Goal: Information Seeking & Learning: Learn about a topic

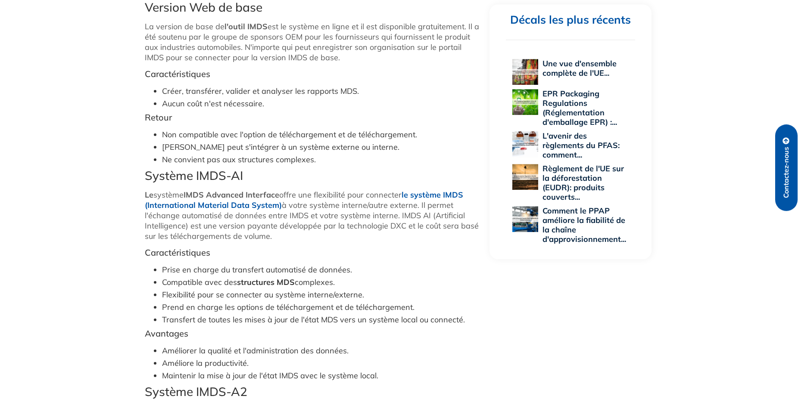
scroll to position [621, 0]
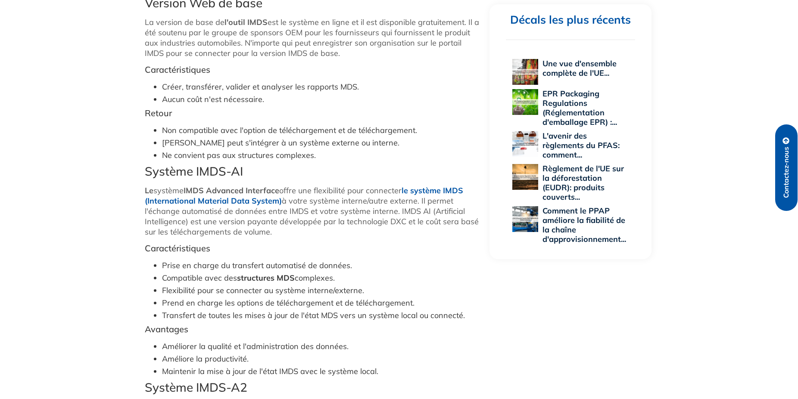
click at [737, 34] on div "10 mars 2023 Différents types de systèmes IMDS (Système international de donnée…" at bounding box center [399, 165] width 798 height 1093
drag, startPoint x: 145, startPoint y: 190, endPoint x: 285, endPoint y: 229, distance: 145.5
click at [285, 229] on p "Le système IMDS Advanced Interface offre une flexibilité pour connecter le syst…" at bounding box center [313, 212] width 336 height 52
copy p "Le système IMDS Advanced Interface offre une flexibilité pour connecter le syst…"
click at [478, 332] on h5 "Avantages" at bounding box center [313, 329] width 336 height 10
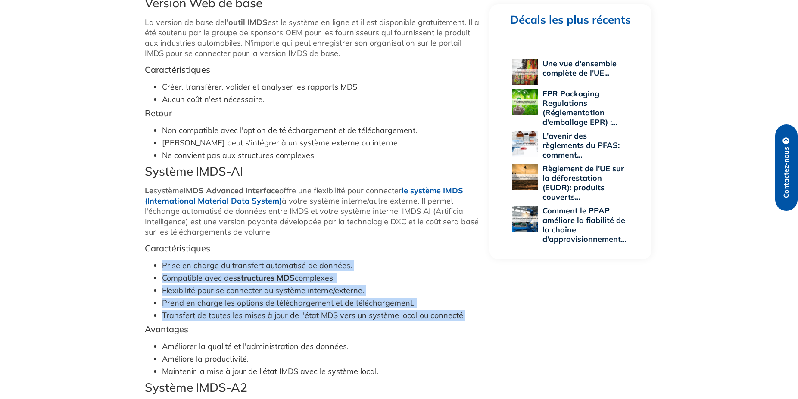
drag, startPoint x: 162, startPoint y: 261, endPoint x: 474, endPoint y: 313, distance: 316.3
click at [474, 313] on ul "Prise en charge du transfert automatisé de données. Compatible avec des structu…" at bounding box center [313, 291] width 336 height 60
copy ul "Prise en charge du transfert automatisé de données. Compatible avec des structu…"
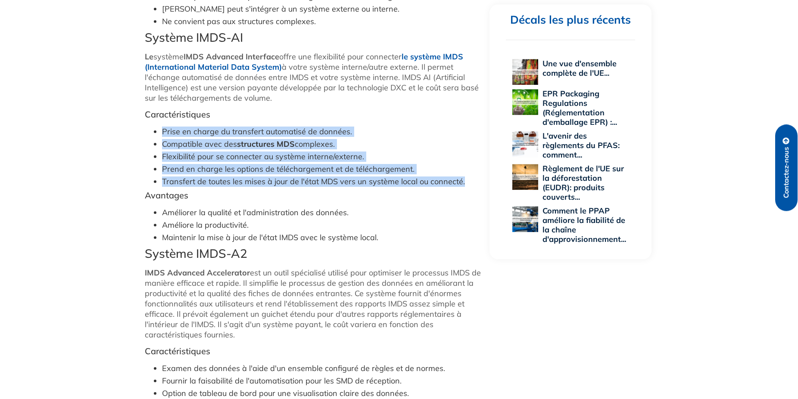
scroll to position [797, 0]
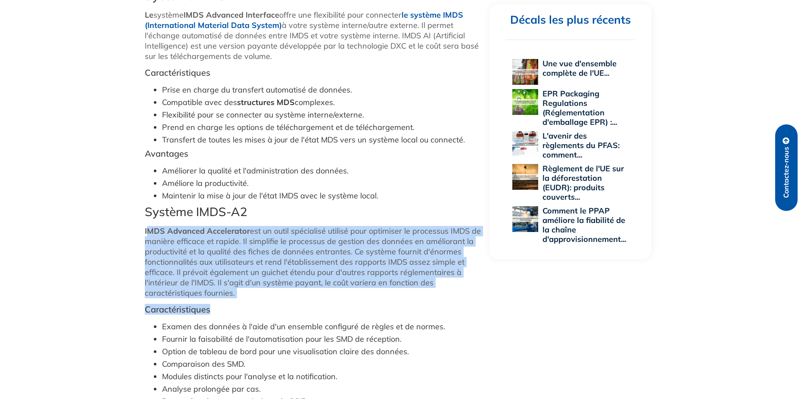
drag, startPoint x: 146, startPoint y: 230, endPoint x: 224, endPoint y: 305, distance: 108.2
click at [224, 305] on div "IMDS (International Material Data System) est une collaboration d'Audi, BMW, Da…" at bounding box center [313, 92] width 336 height 871
click at [252, 295] on p "IMDS Advanced Accelerator est un outil spécialisé utilisé pour optimiser le pro…" at bounding box center [313, 262] width 336 height 72
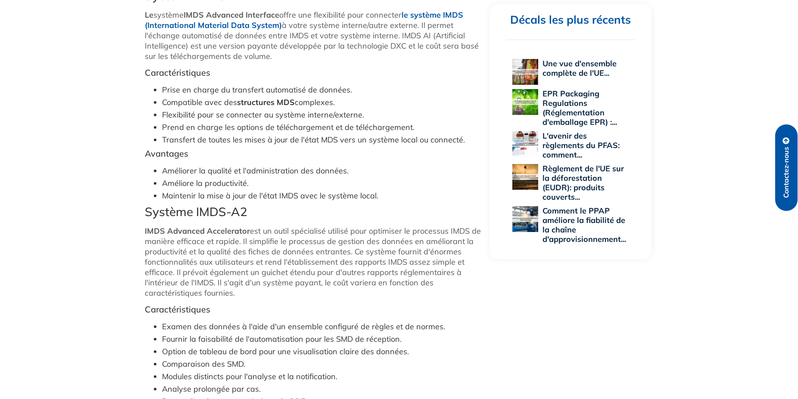
click at [233, 293] on p "IMDS Advanced Accelerator est un outil spécialisé utilisé pour optimiser le pro…" at bounding box center [313, 262] width 336 height 72
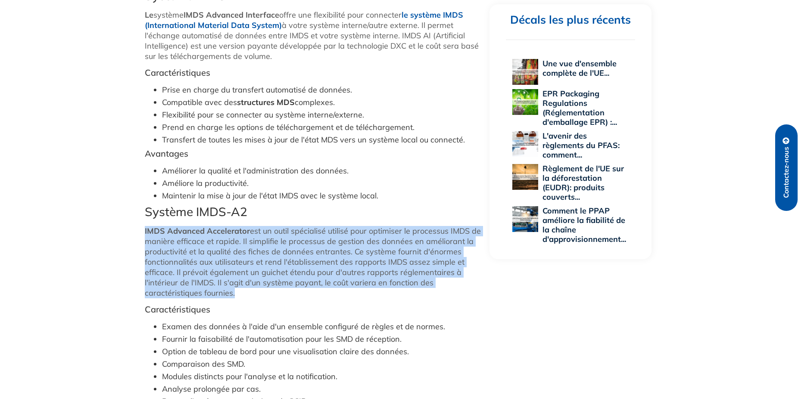
drag, startPoint x: 233, startPoint y: 293, endPoint x: 136, endPoint y: 227, distance: 118.0
copy p "IMDS Advanced Accelerator est un outil spécialisé utilisé pour optimiser le pro…"
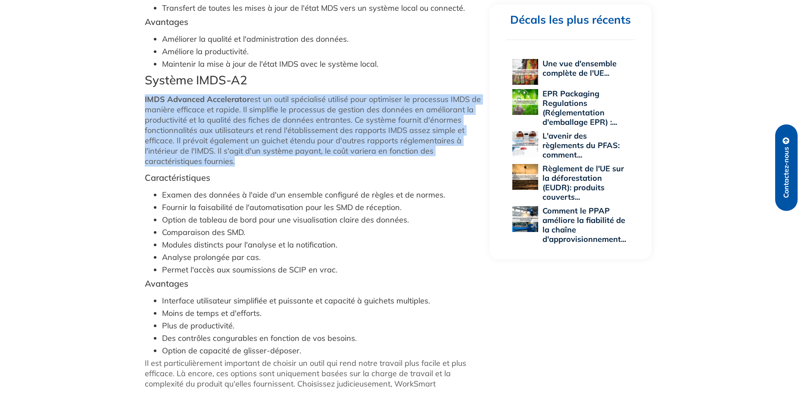
scroll to position [973, 0]
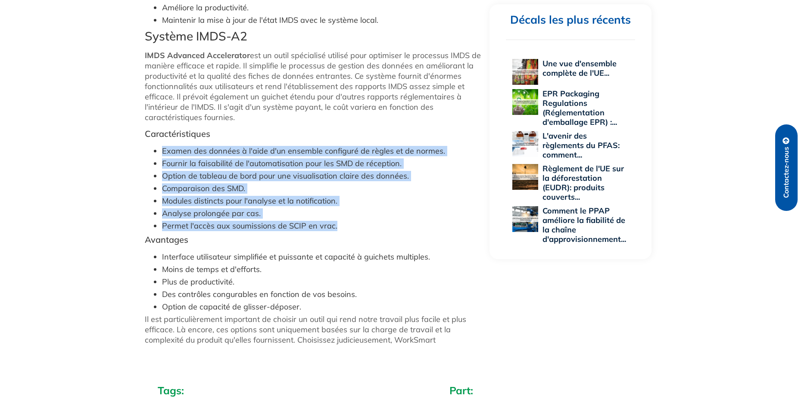
drag, startPoint x: 164, startPoint y: 151, endPoint x: 344, endPoint y: 227, distance: 196.1
click at [344, 227] on ul "Examen des données à l'aide d'un ensemble configuré de règles et de normes. Fou…" at bounding box center [313, 188] width 336 height 85
copy ul "Examen des données à l'aide d'un ensemble configuré de règles et de normes. Fou…"
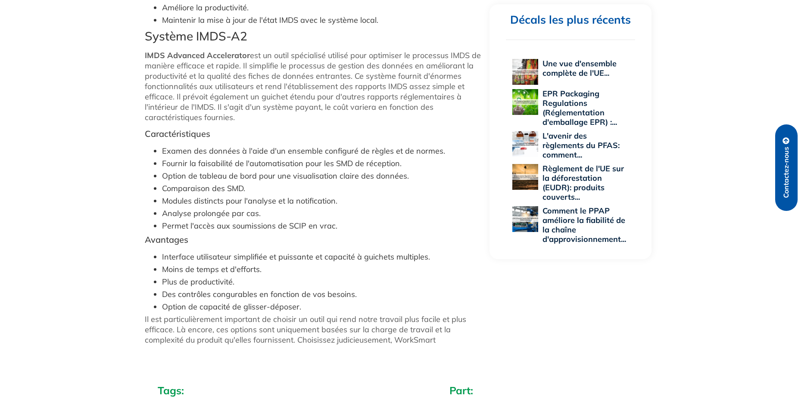
click at [461, 274] on li "Moins de temps et d'efforts." at bounding box center [321, 269] width 319 height 10
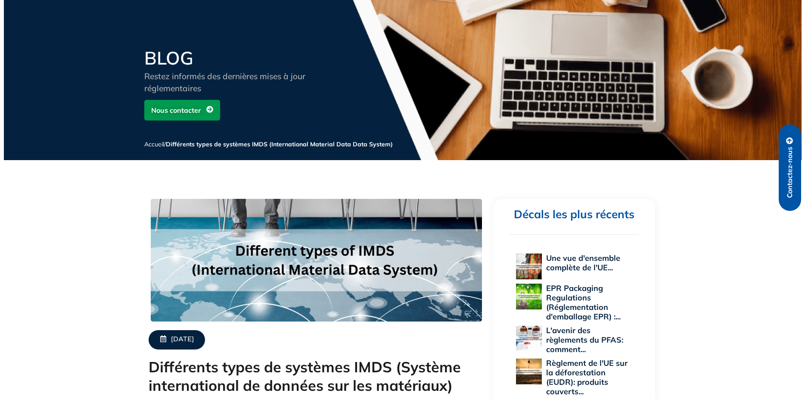
scroll to position [0, 0]
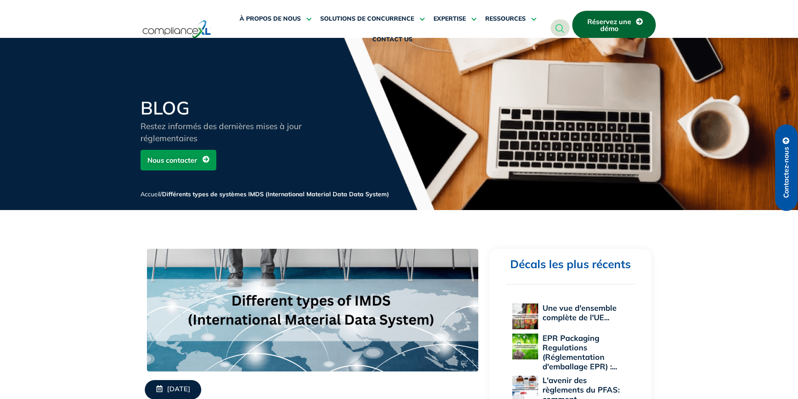
click at [561, 29] on icon "Bouton de recherche" at bounding box center [559, 28] width 9 height 9
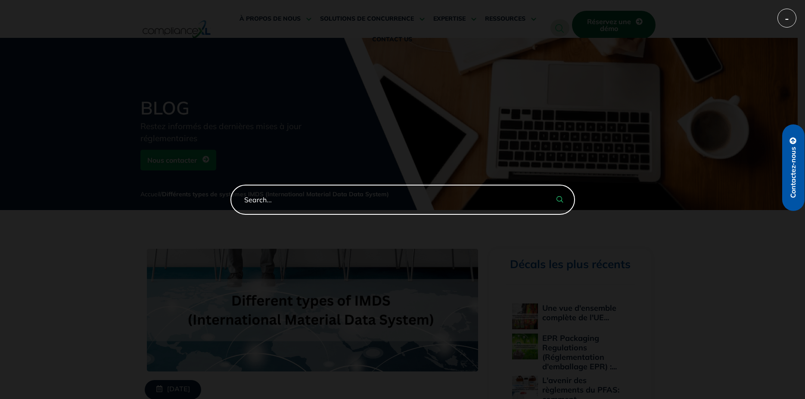
click at [310, 201] on input "Formulaire de recherche" at bounding box center [402, 200] width 345 height 30
type input "SMD"
click at [545, 185] on button "Bouton de recherche" at bounding box center [560, 200] width 30 height 30
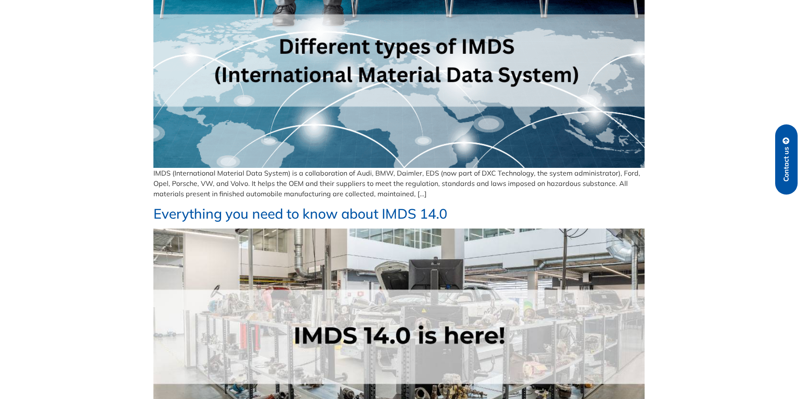
scroll to position [439, 0]
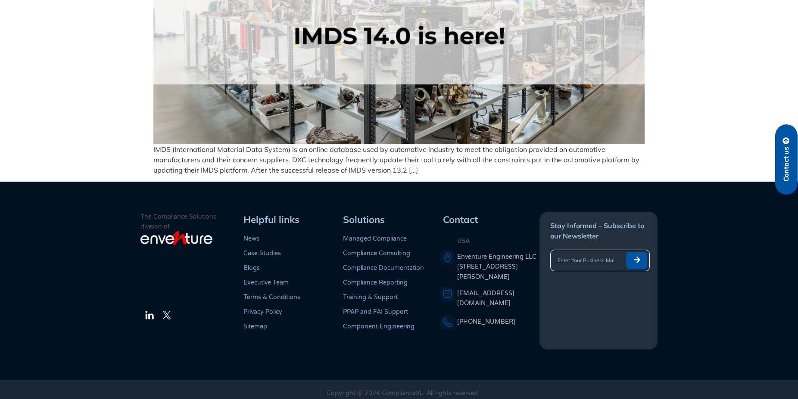
click at [414, 169] on p "IMDS (International Material Data System) is an online database used by automot…" at bounding box center [398, 159] width 491 height 31
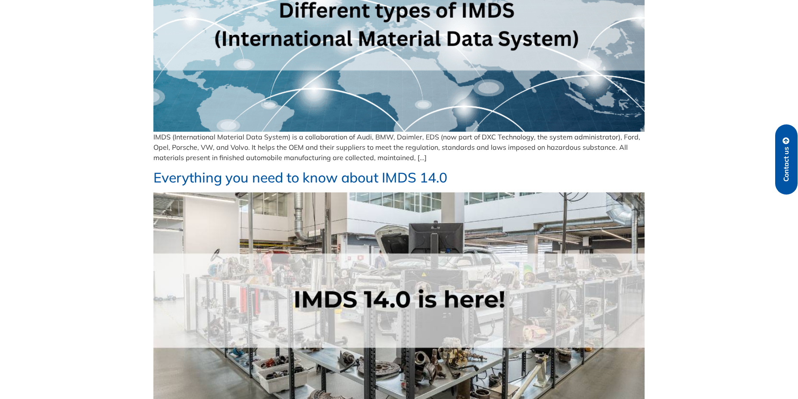
scroll to position [0, 0]
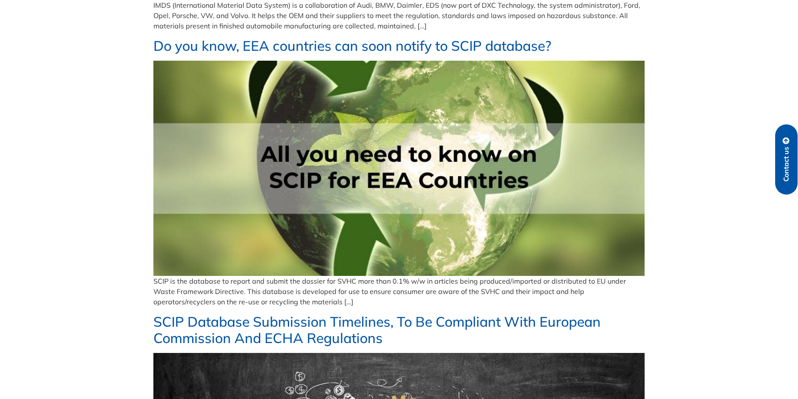
scroll to position [395, 0]
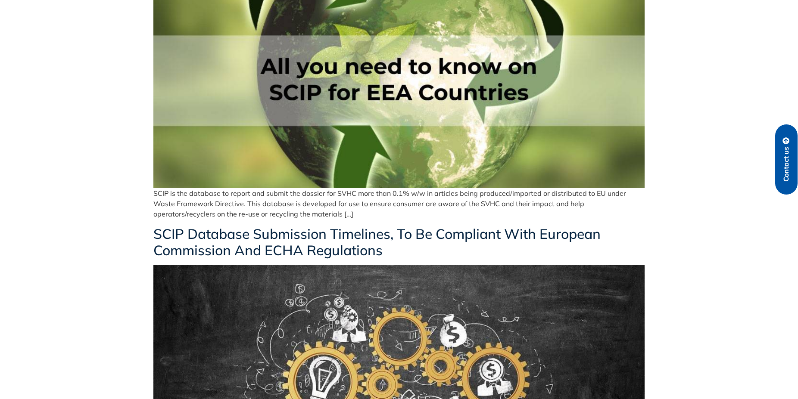
click at [272, 233] on link "SCIP Database Submission Timelines, To Be Compliant With European Commission An…" at bounding box center [376, 242] width 447 height 34
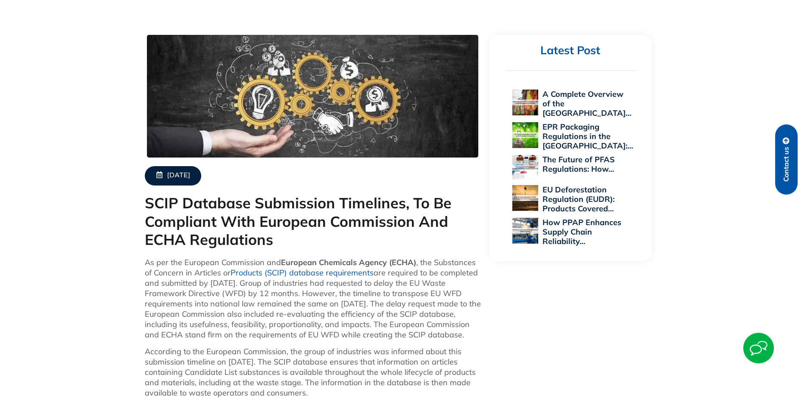
scroll to position [220, 0]
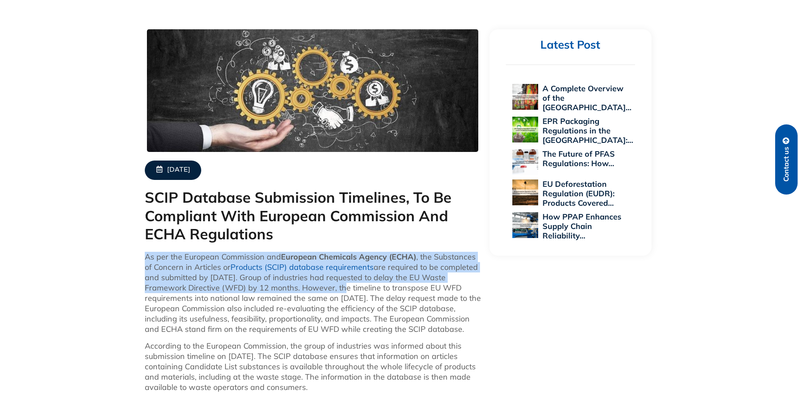
drag, startPoint x: 145, startPoint y: 256, endPoint x: 282, endPoint y: 285, distance: 140.0
click at [297, 288] on p "As per the European Commission and European Chemicals Agency (ECHA) , the Subst…" at bounding box center [313, 293] width 336 height 83
copy p "As per the European Commission and European Chemicals Agency (ECHA) , the Subst…"
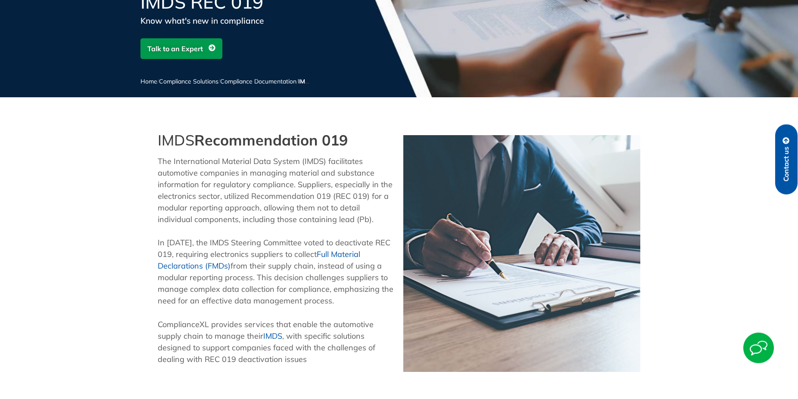
scroll to position [132, 0]
